Goal: Navigation & Orientation: Find specific page/section

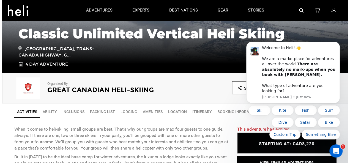
scroll to position [55, 0]
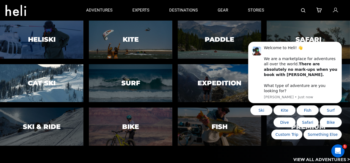
click at [56, 78] on div at bounding box center [41, 83] width 85 height 39
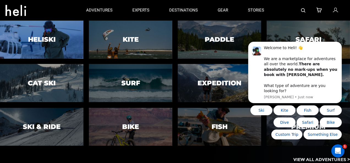
click at [70, 27] on div at bounding box center [41, 39] width 85 height 39
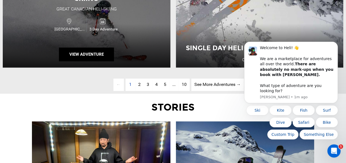
scroll to position [1430, 0]
